Goal: Navigation & Orientation: Find specific page/section

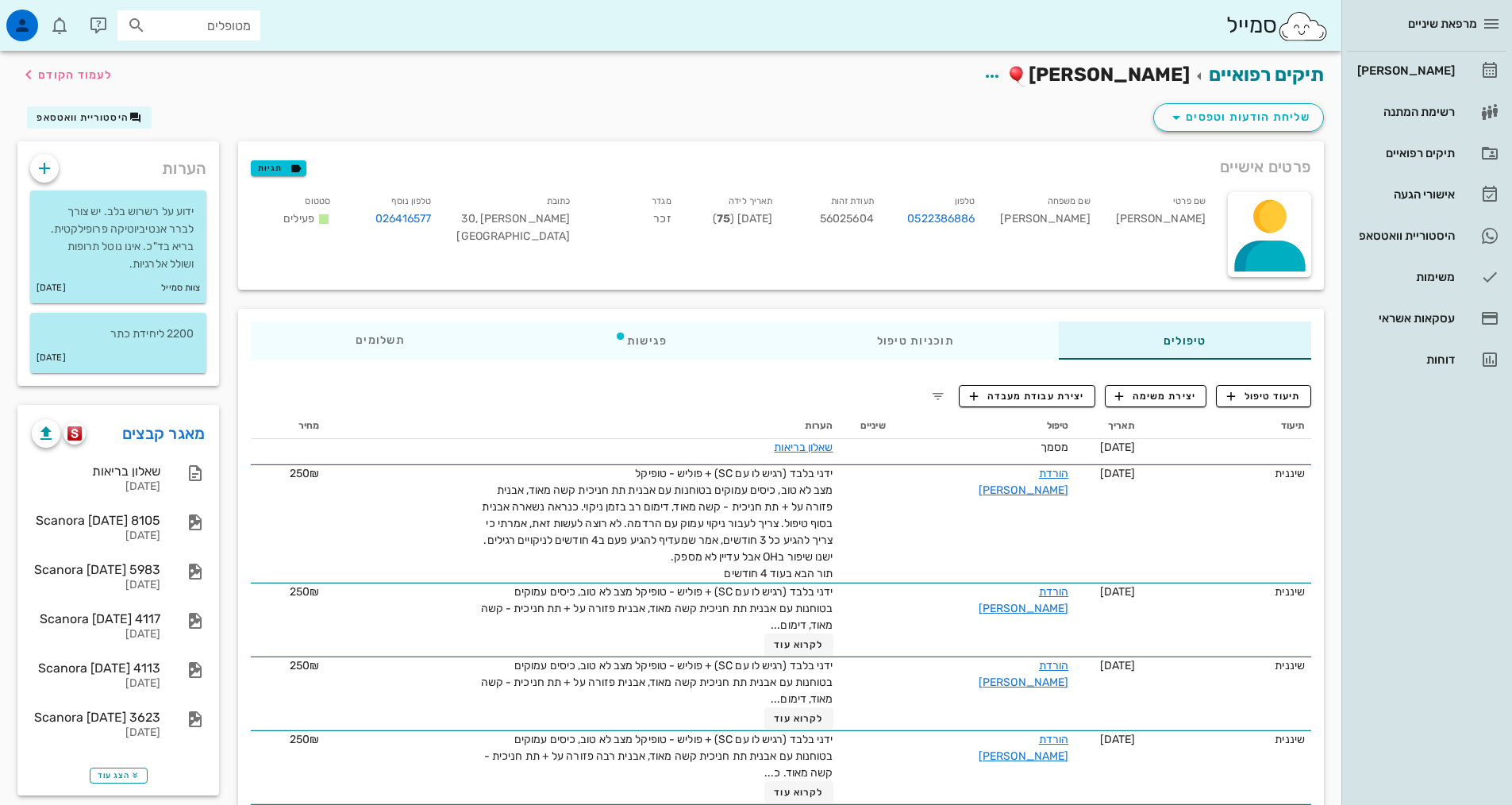
scroll to position [79, 0]
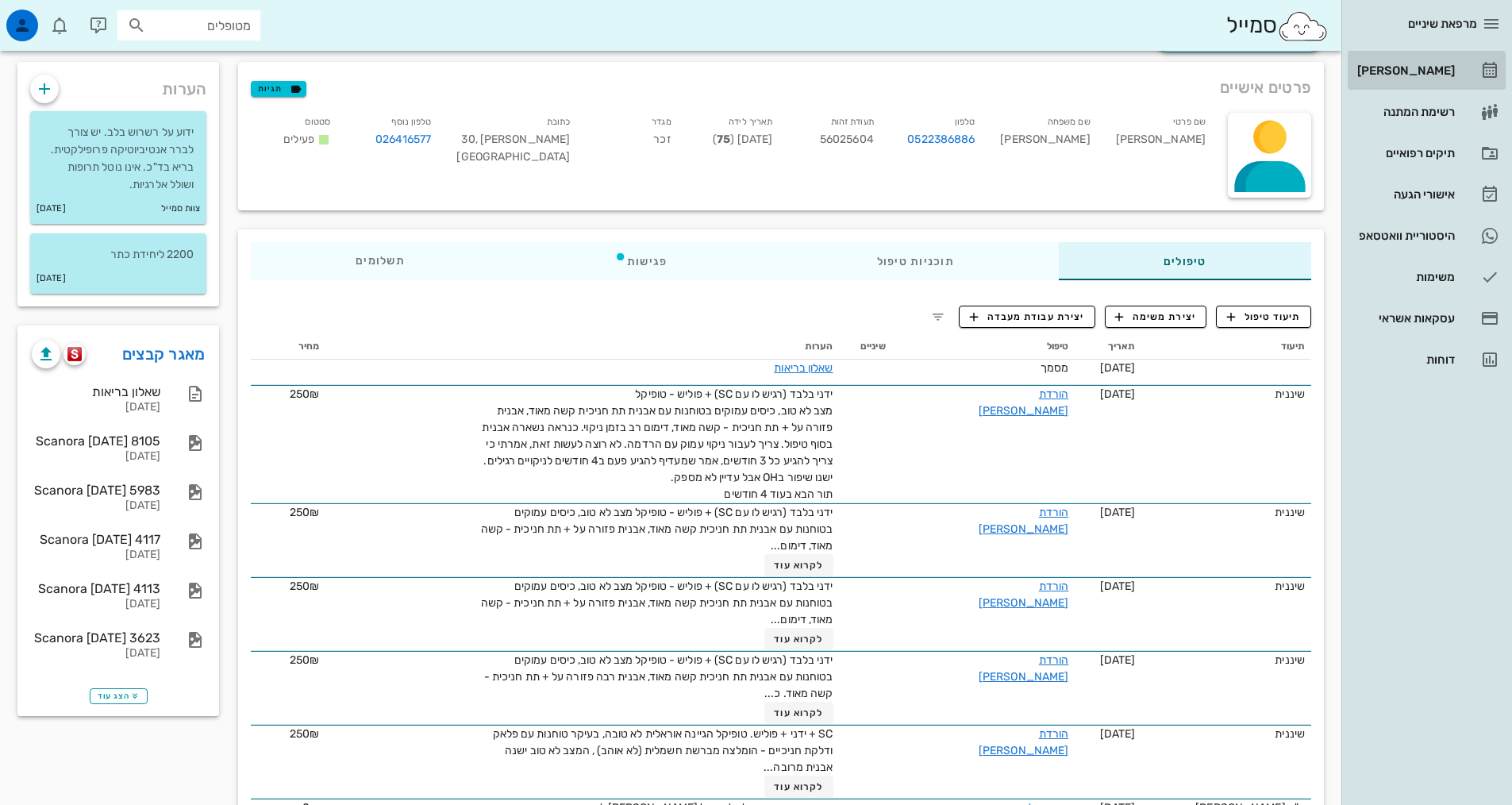
click at [1433, 77] on div "[PERSON_NAME]" at bounding box center [1404, 71] width 101 height 26
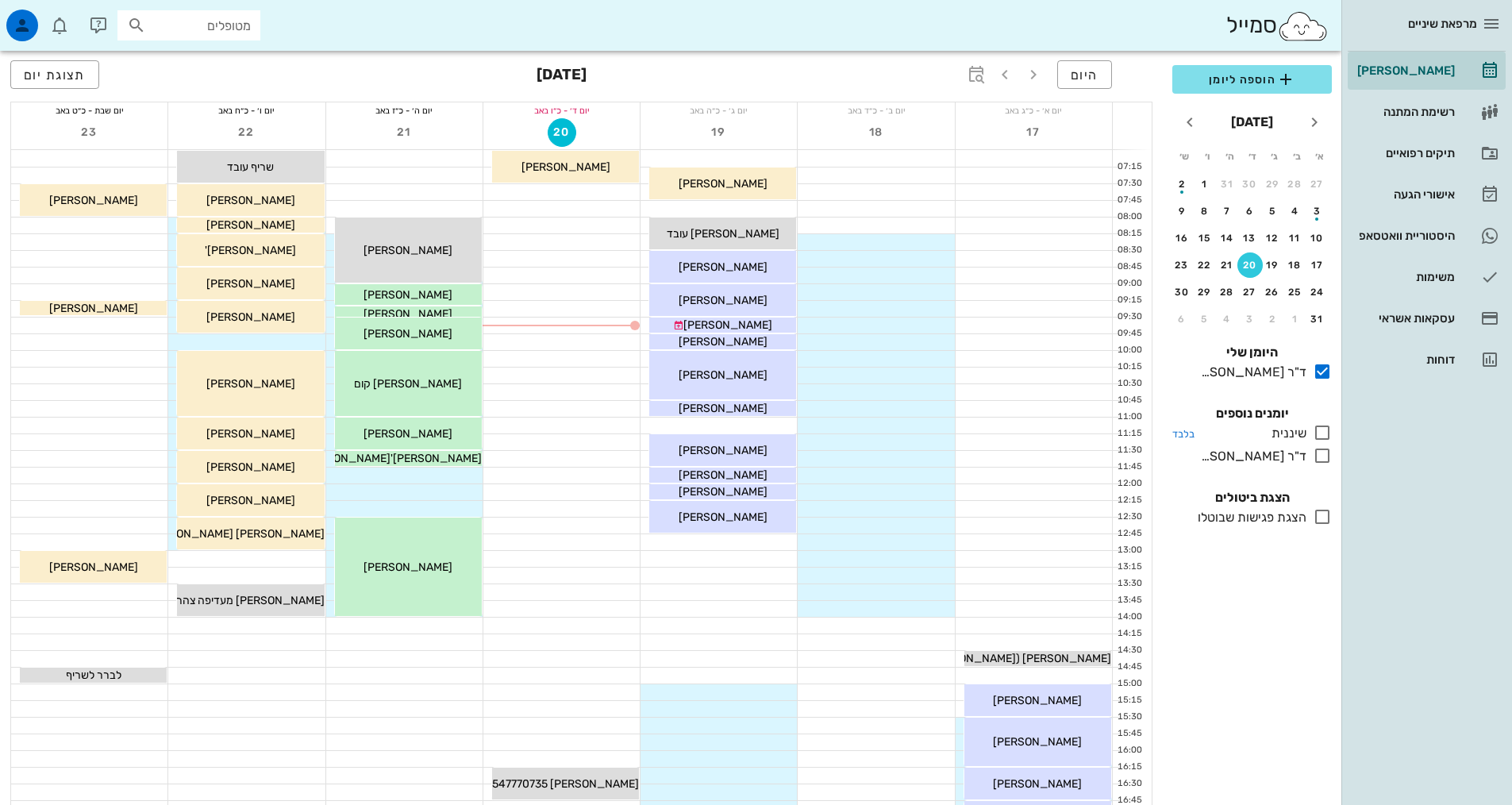
click at [1315, 432] on icon at bounding box center [1322, 433] width 19 height 19
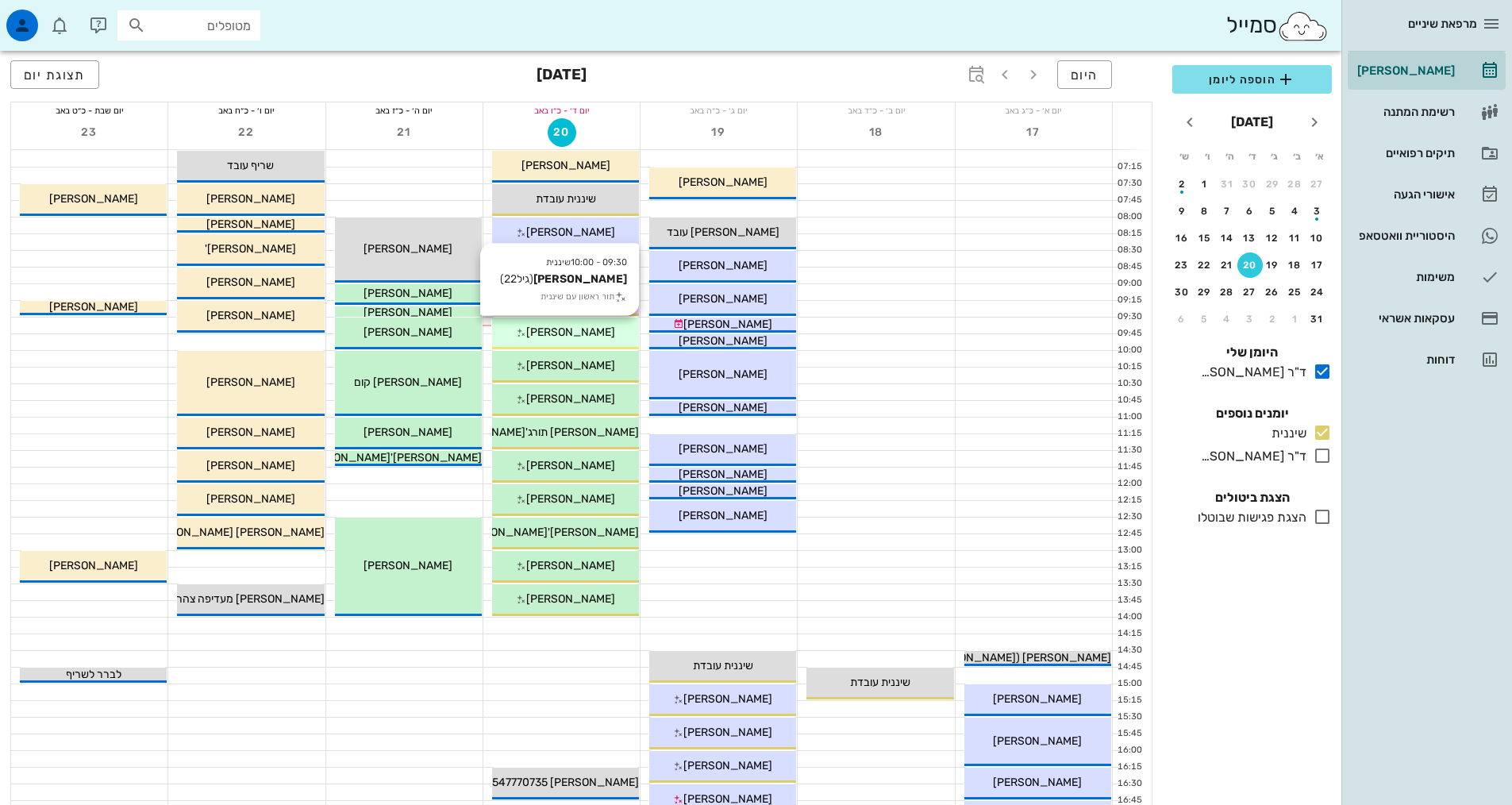
click at [568, 335] on span "[PERSON_NAME]" at bounding box center [570, 332] width 89 height 13
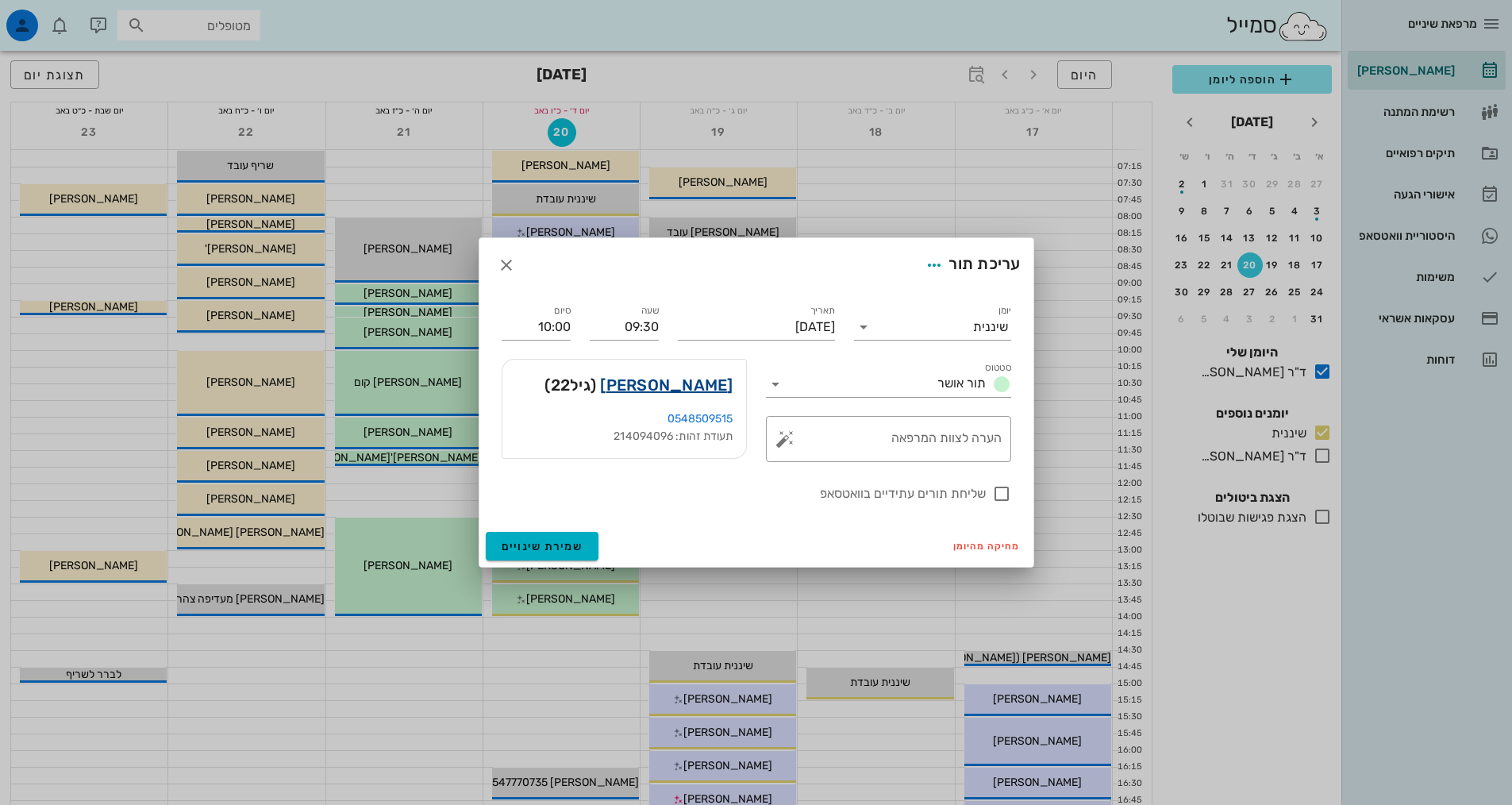
click at [688, 384] on link "[PERSON_NAME]" at bounding box center [666, 385] width 132 height 26
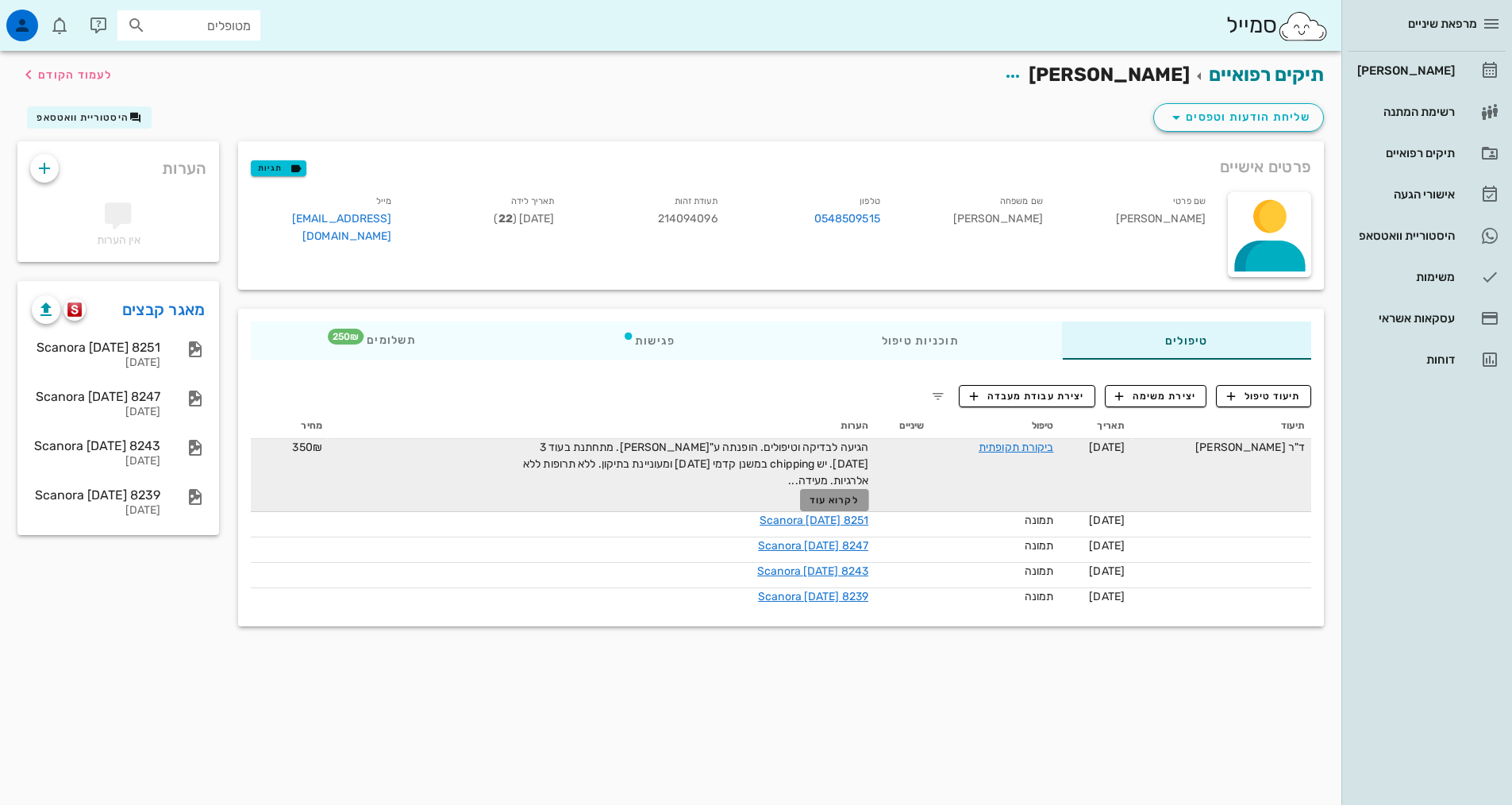
click at [854, 501] on span "לקרוא עוד" at bounding box center [834, 500] width 49 height 11
